Goal: Check status: Check status

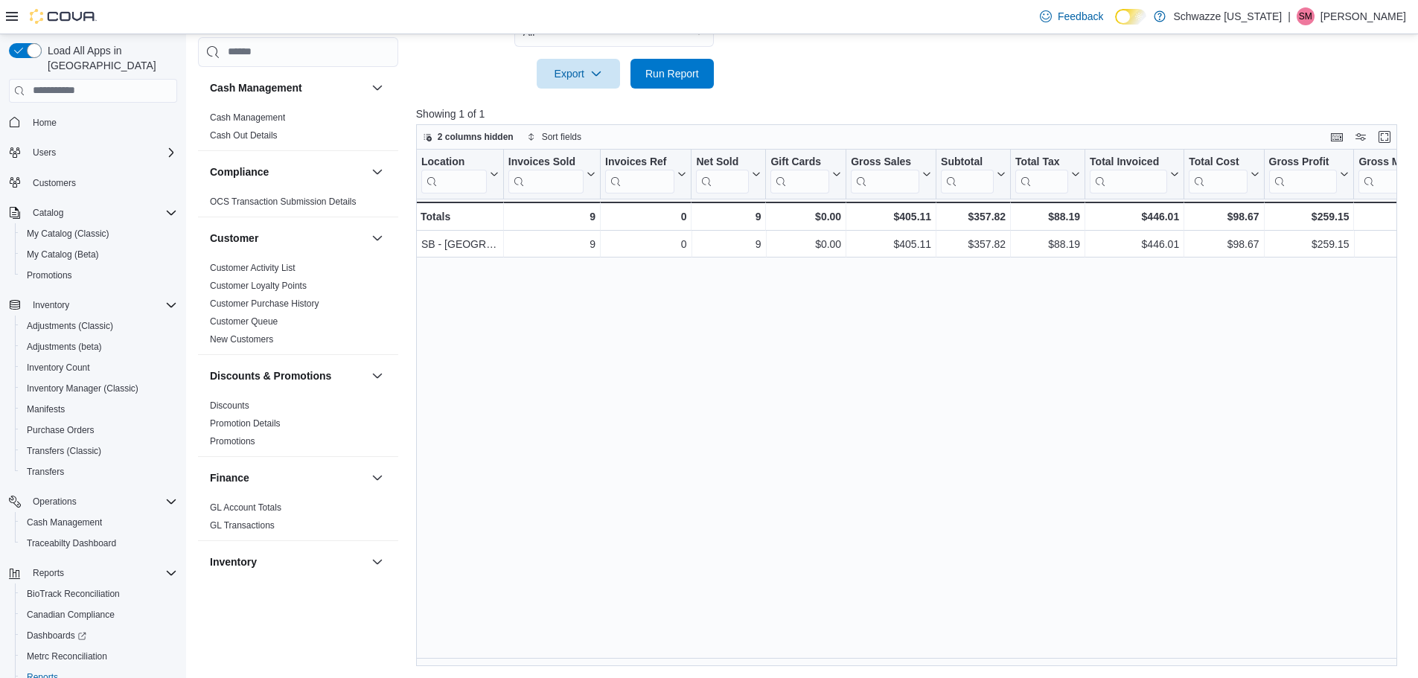
scroll to position [893, 0]
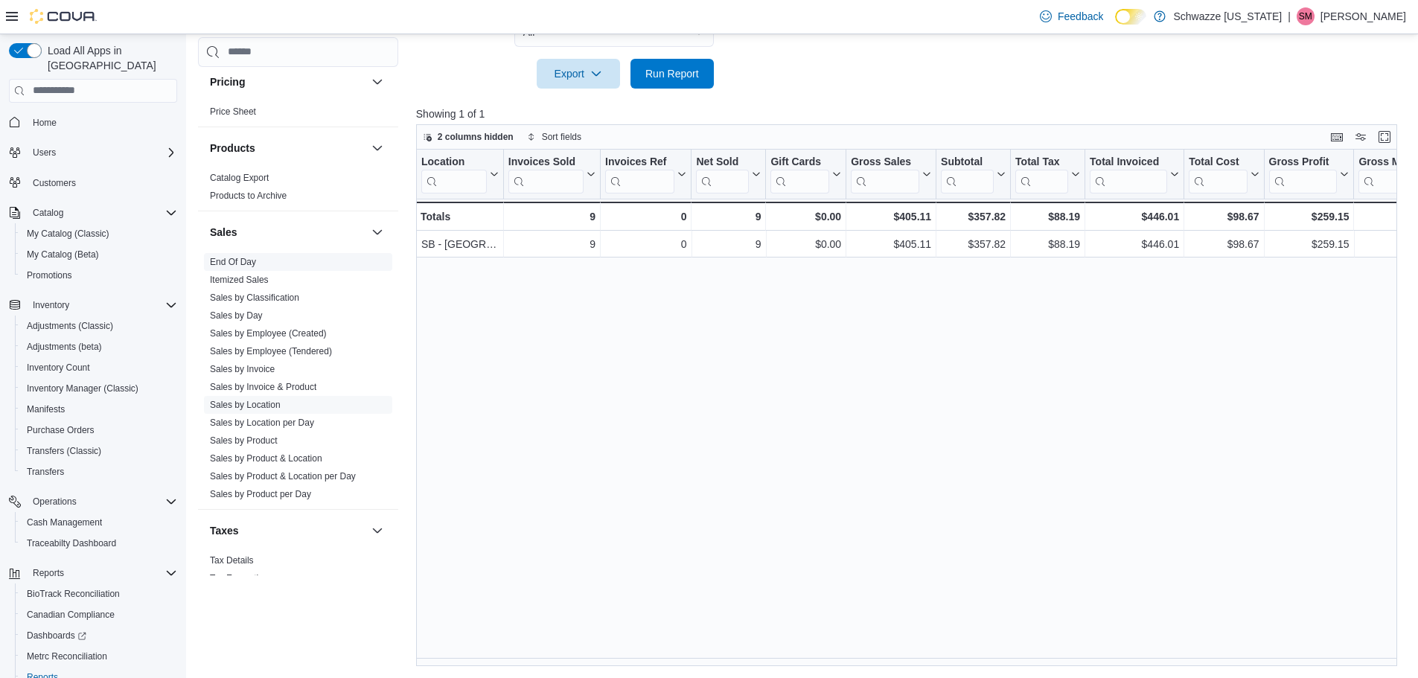
click at [223, 268] on span "End Of Day" at bounding box center [298, 262] width 188 height 18
click at [220, 263] on link "End Of Day" at bounding box center [233, 262] width 46 height 10
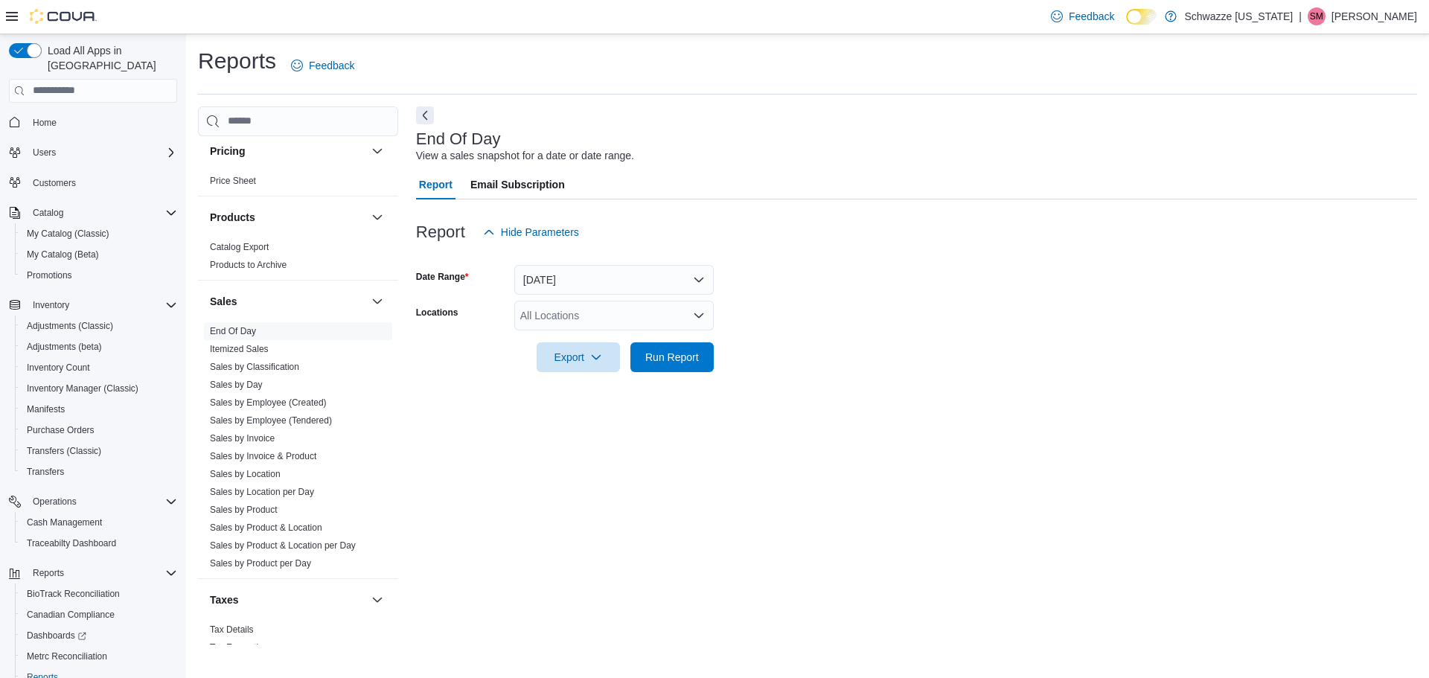
click at [612, 315] on div "All Locations" at bounding box center [613, 316] width 199 height 30
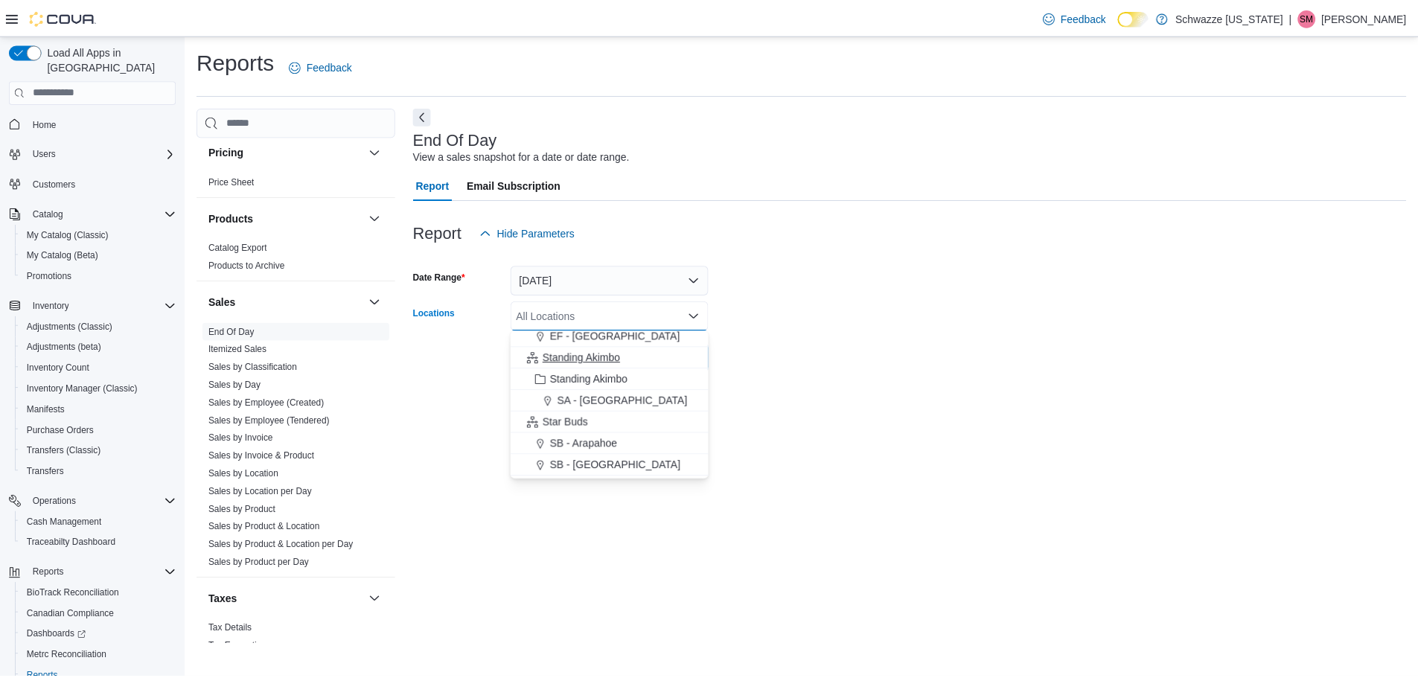
scroll to position [74, 0]
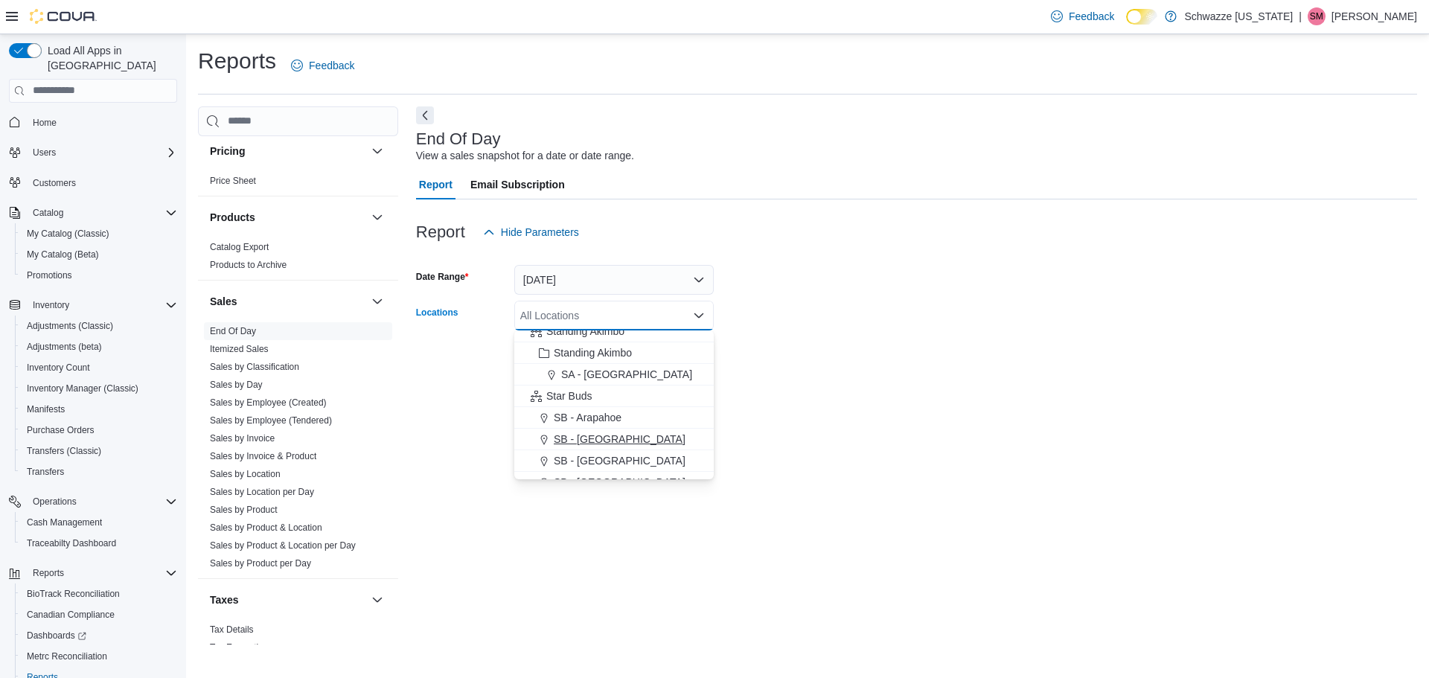
click at [581, 444] on span "SB - [GEOGRAPHIC_DATA]" at bounding box center [620, 439] width 132 height 15
click at [841, 434] on div "End Of Day View a sales snapshot for a date or date range. Report Email Subscri…" at bounding box center [916, 375] width 1001 height 538
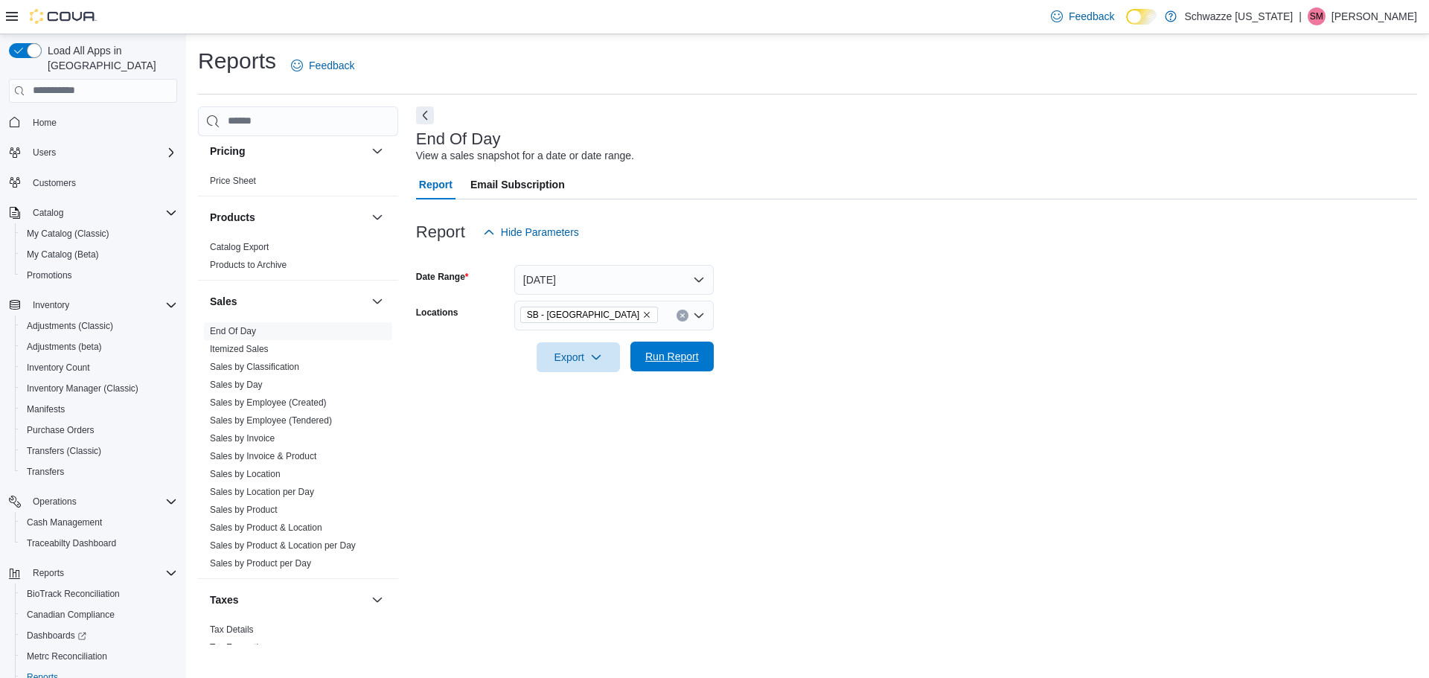
click at [668, 351] on span "Run Report" at bounding box center [672, 356] width 54 height 15
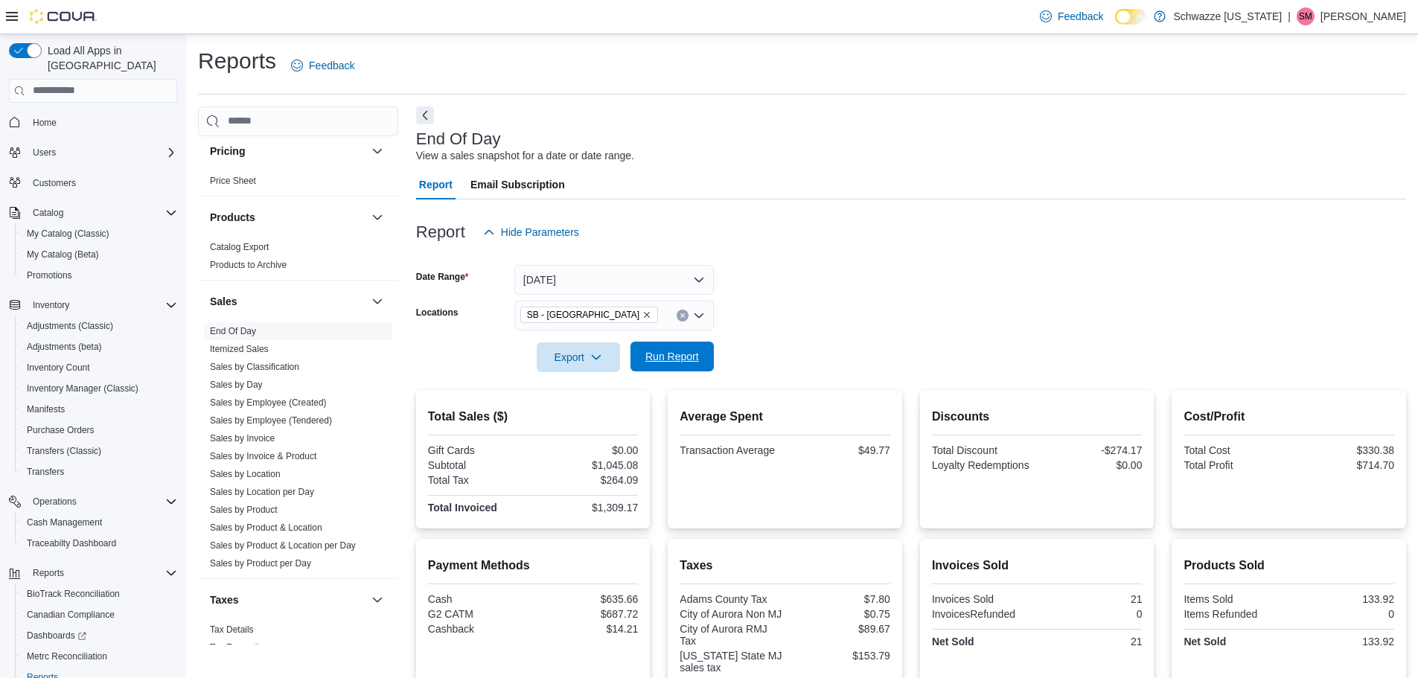
click at [671, 365] on span "Run Report" at bounding box center [671, 357] width 65 height 30
click at [659, 367] on span "Run Report" at bounding box center [671, 357] width 65 height 30
